Goal: Find contact information: Find contact information

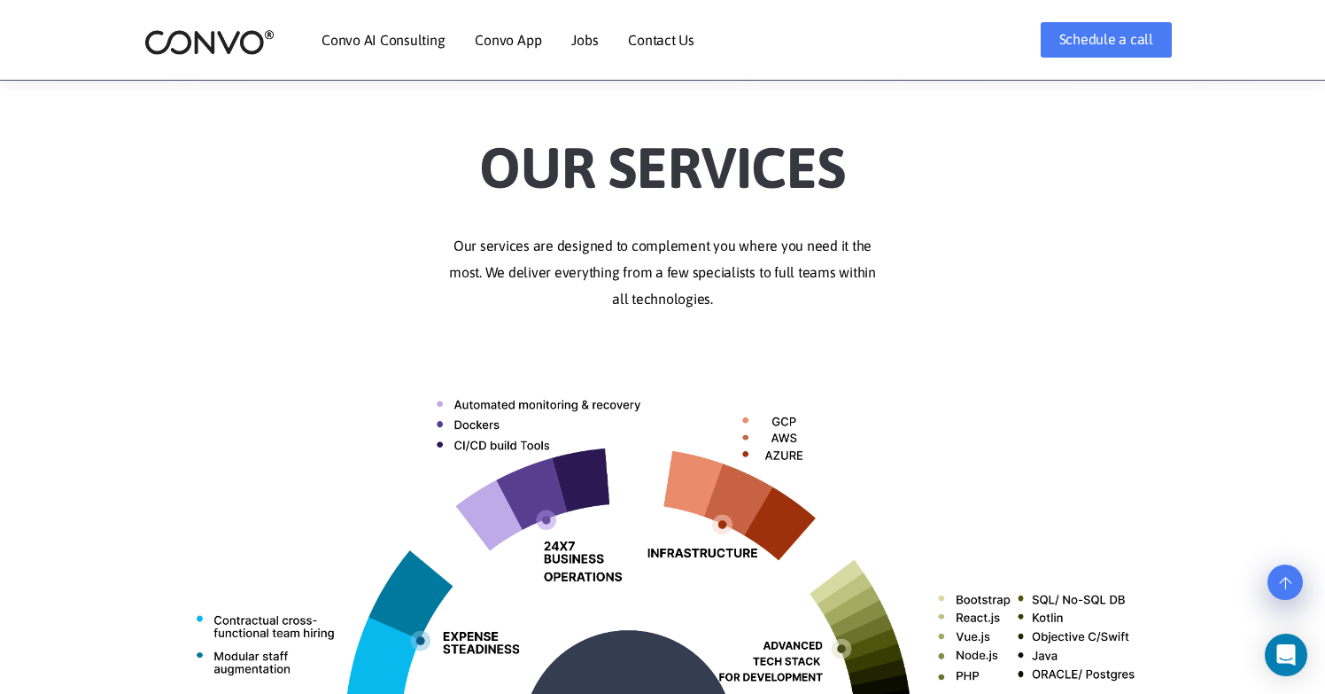
scroll to position [389, 0]
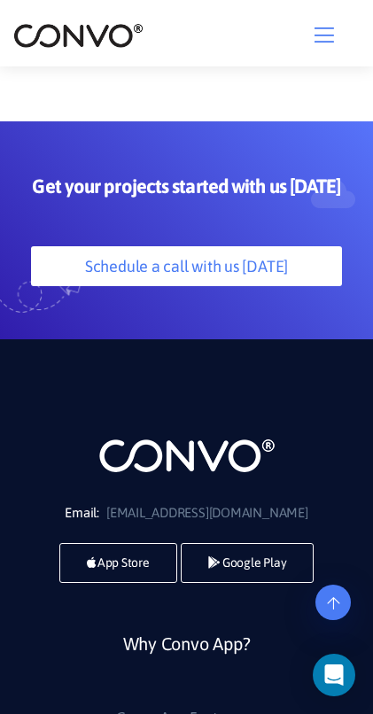
scroll to position [7419, 0]
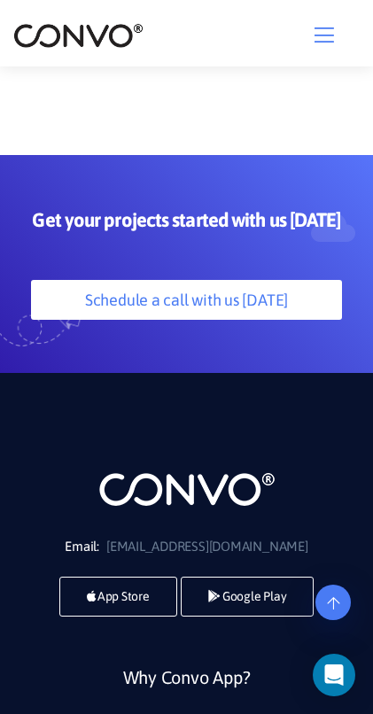
click at [319, 41] on icon "button" at bounding box center [323, 35] width 19 height 22
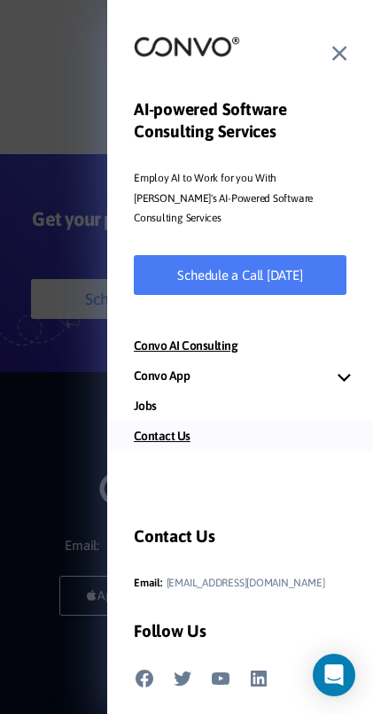
click at [160, 421] on link "Contact Us" at bounding box center [240, 436] width 266 height 30
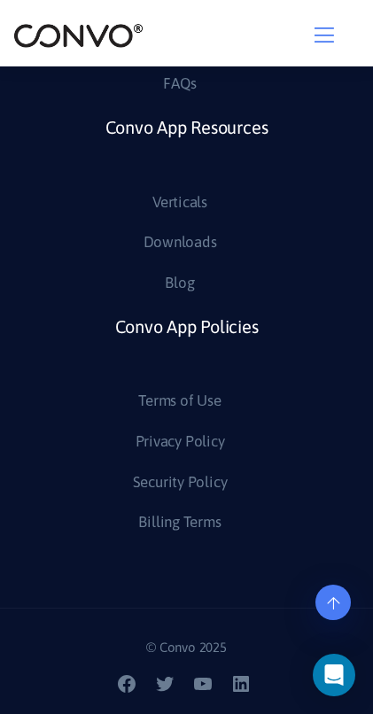
scroll to position [2514, 0]
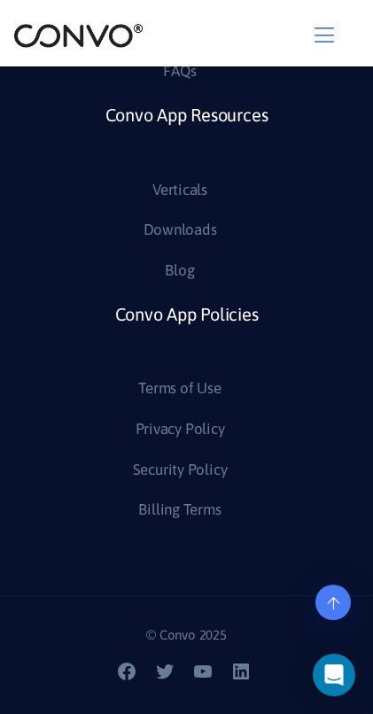
click at [323, 32] on icon "button" at bounding box center [323, 35] width 19 height 22
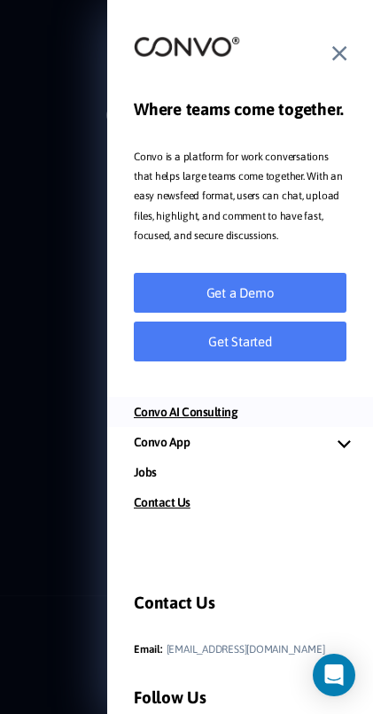
click at [221, 414] on link "Convo AI Consulting" at bounding box center [240, 412] width 266 height 30
